Goal: Find specific page/section: Find specific page/section

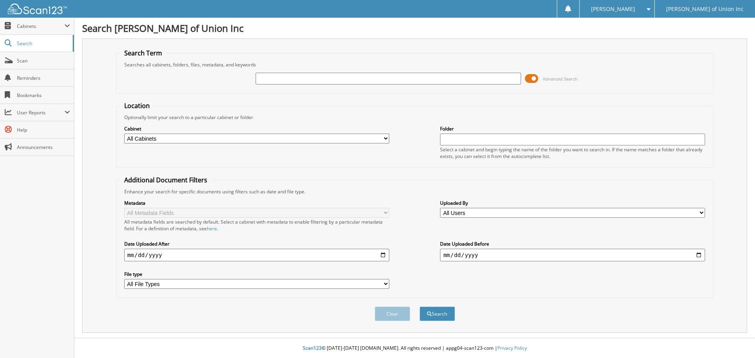
click at [168, 141] on select "All Cabinets ACCOUNTS PAYABLE CAR DEALS CASHIER REPORTS EMPLOYEE HANDBOOK FORMS…" at bounding box center [256, 139] width 265 height 10
select select "1850"
click at [124, 134] on select "All Cabinets ACCOUNTS PAYABLE CAR DEALS CASHIER REPORTS EMPLOYEE HANDBOOK FORMS…" at bounding box center [256, 139] width 265 height 10
click at [291, 81] on input "text" at bounding box center [388, 79] width 265 height 12
type input "686319"
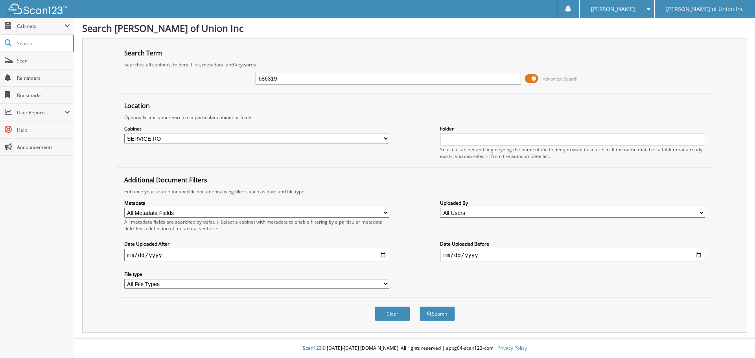
click at [420, 307] on button "Search" at bounding box center [437, 314] width 35 height 15
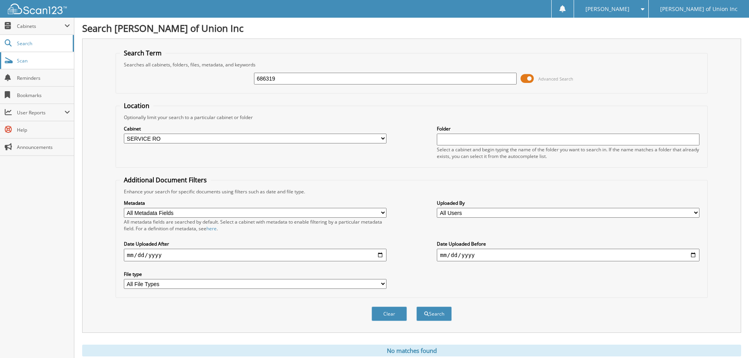
click at [24, 63] on span "Scan" at bounding box center [43, 60] width 53 height 7
